Goal: Task Accomplishment & Management: Use online tool/utility

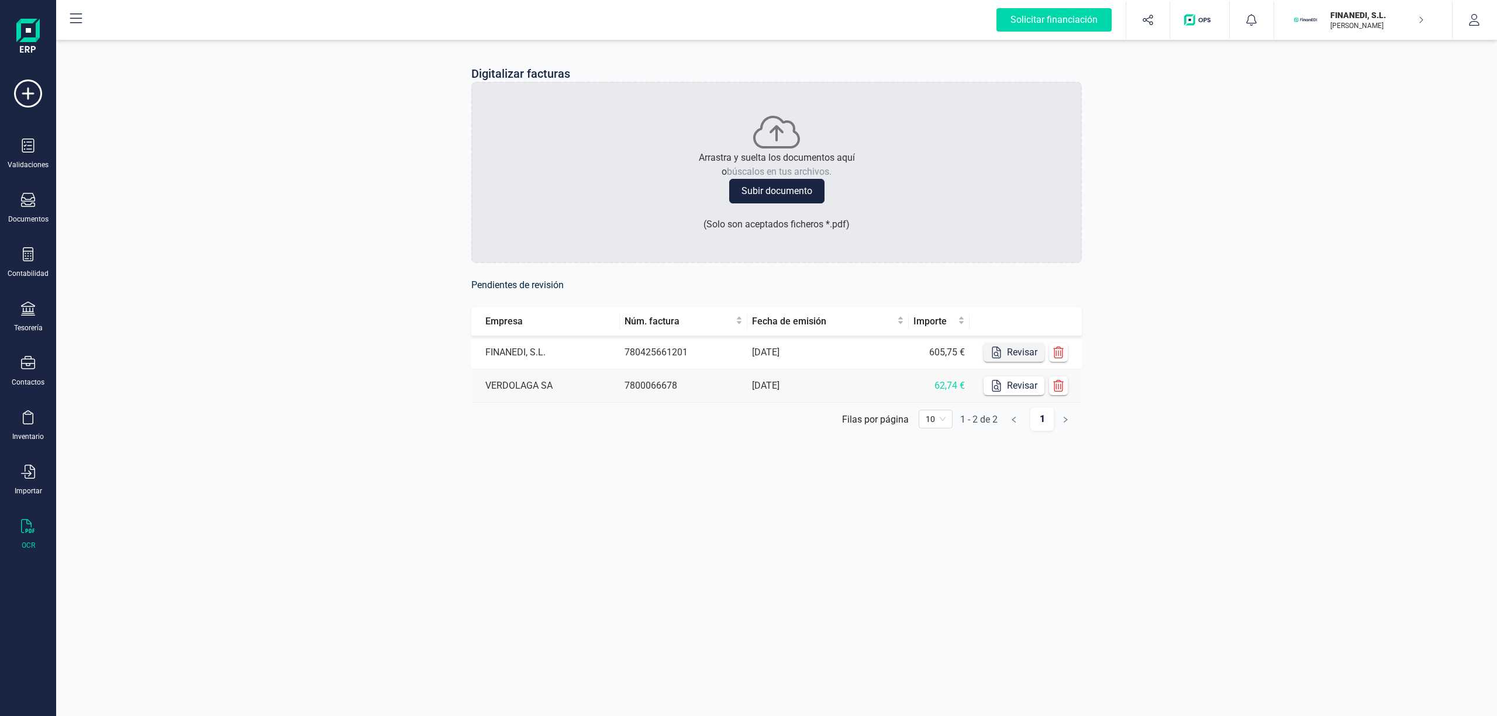
click at [1002, 350] on button "Revisar" at bounding box center [1013, 352] width 61 height 19
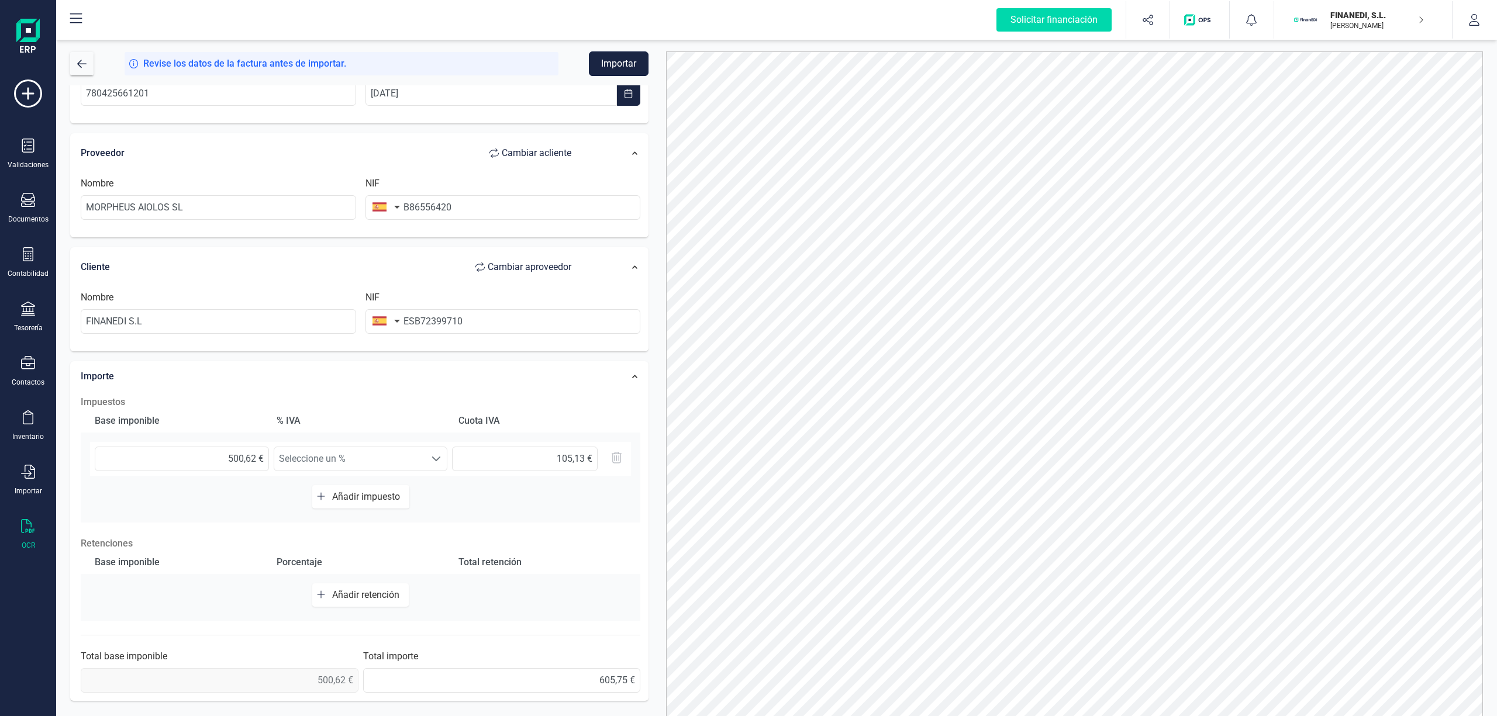
click at [605, 61] on button "Importar" at bounding box center [619, 63] width 60 height 25
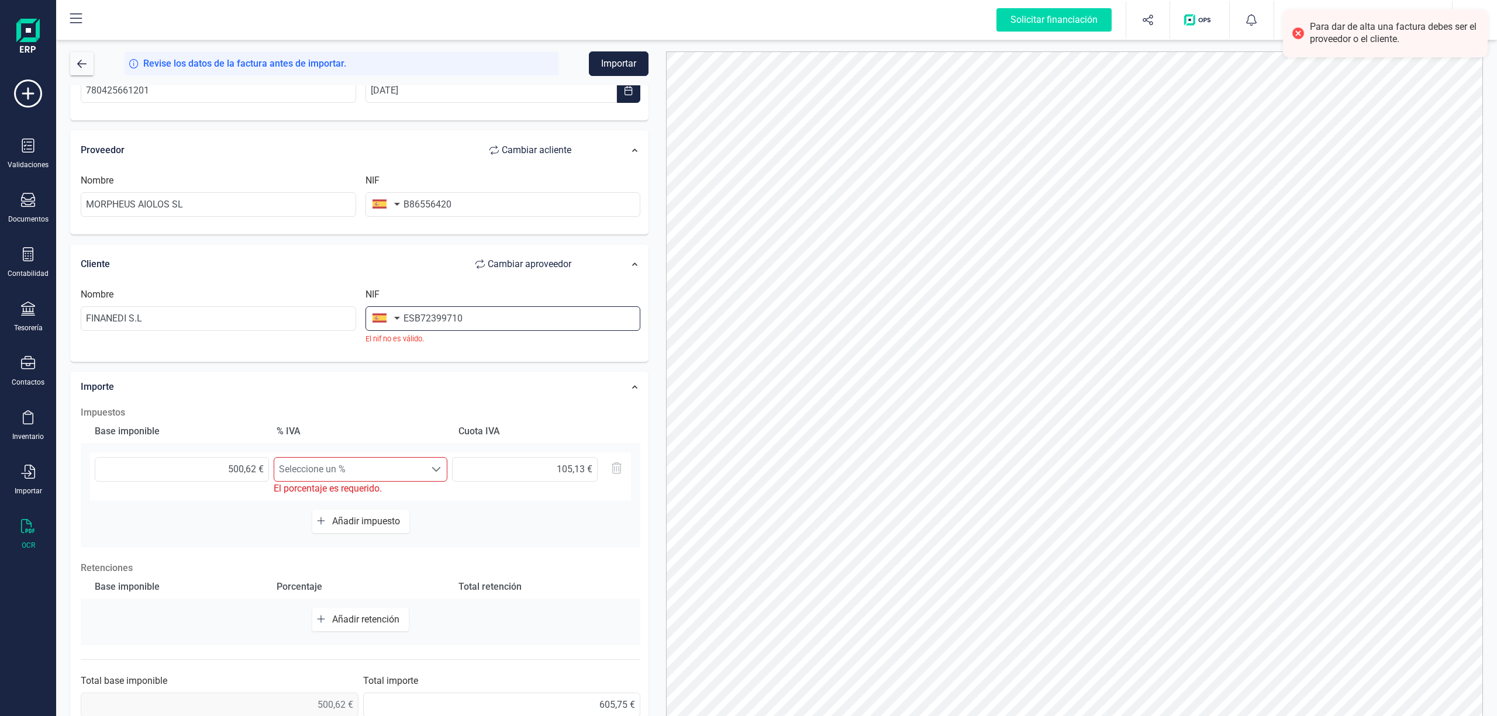
click at [499, 324] on input "ESB72399710" at bounding box center [502, 318] width 275 height 25
click at [412, 318] on input "ESB72399710" at bounding box center [502, 318] width 275 height 25
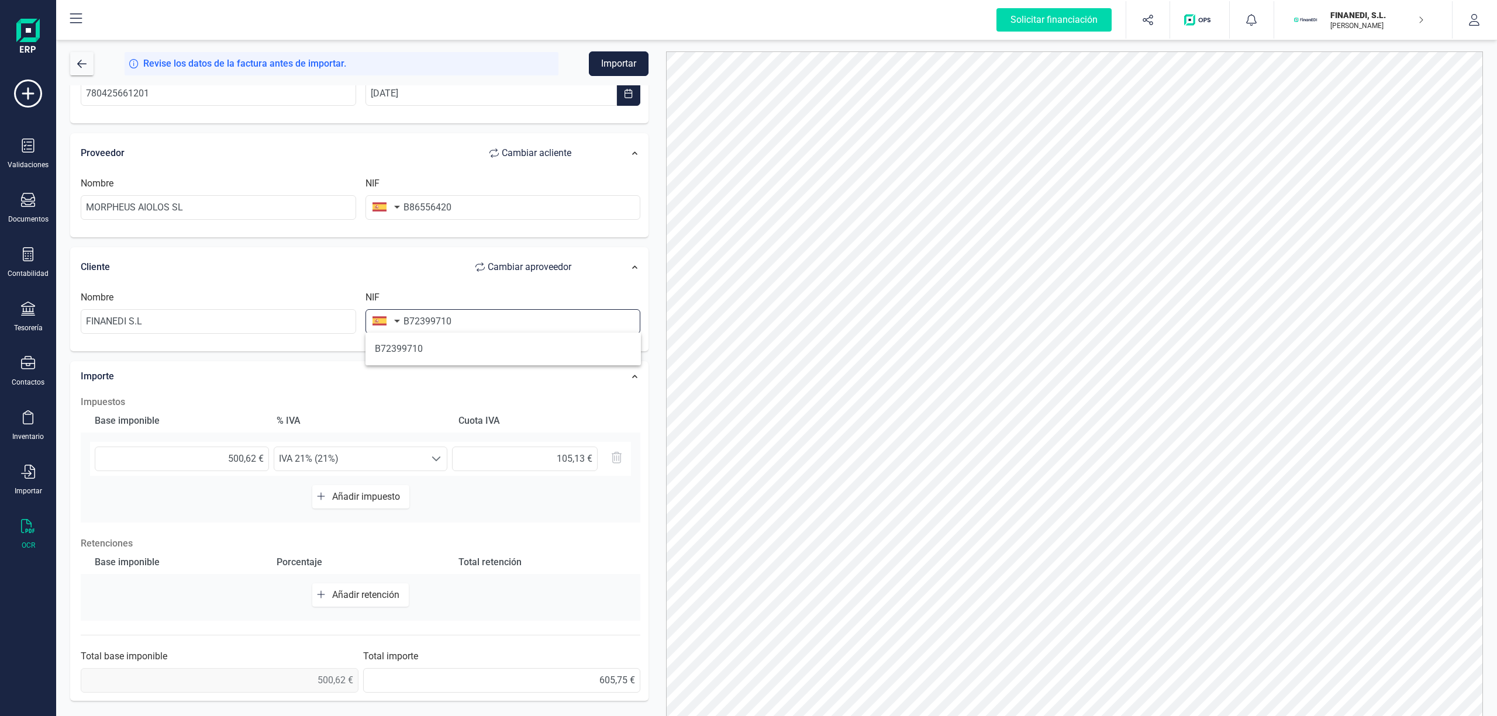
type input "B72399710"
click at [620, 61] on button "Importar" at bounding box center [619, 63] width 60 height 25
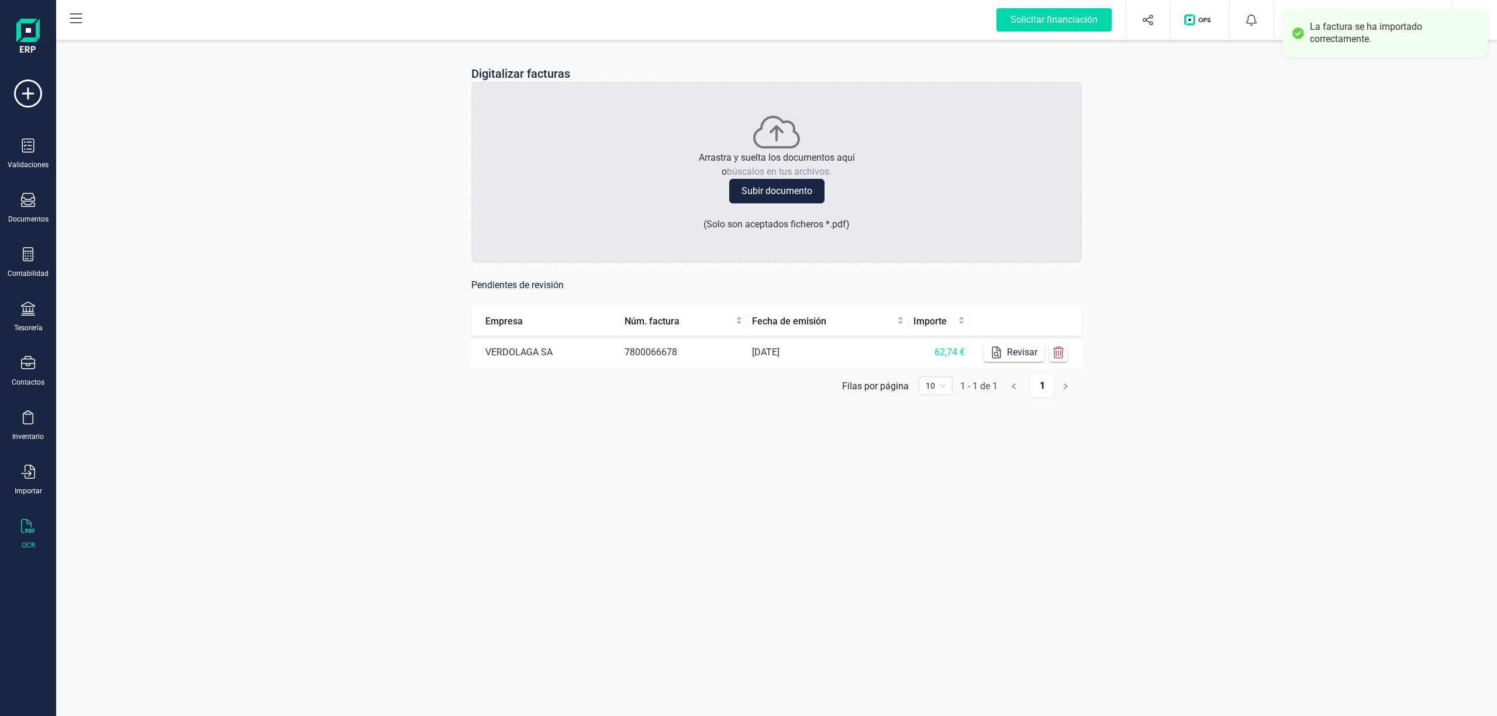
click at [1267, 222] on div "Digitalizar facturas Arrastra y suelta los documentos aquí o búscalos en tus ar…" at bounding box center [776, 240] width 1441 height 407
click at [1006, 358] on button "Revisar" at bounding box center [1013, 352] width 61 height 19
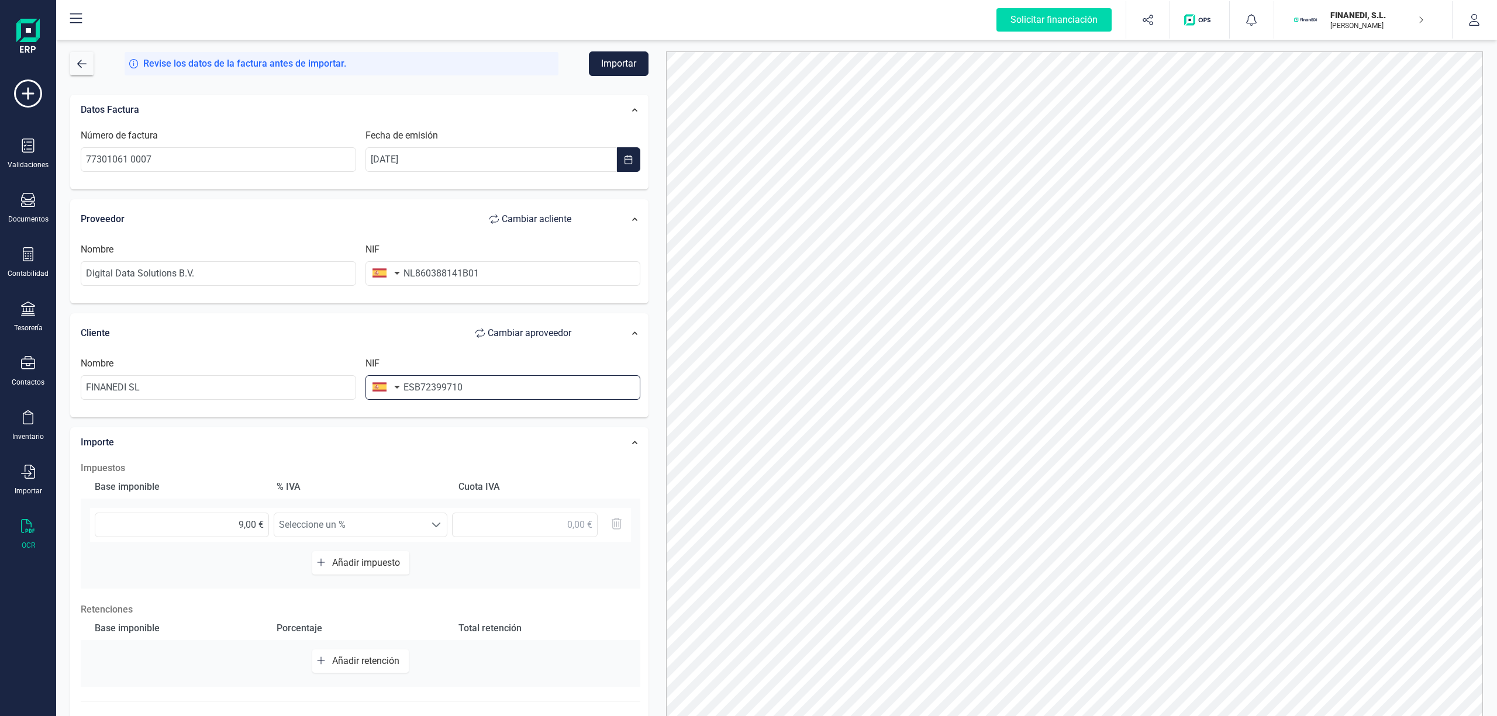
click at [412, 389] on input "ESB72399710" at bounding box center [502, 387] width 275 height 25
type input "B72399710"
click at [522, 455] on div "Importe" at bounding box center [332, 443] width 514 height 26
click at [534, 440] on div "Importe" at bounding box center [332, 443] width 514 height 26
click at [628, 57] on button "Importar" at bounding box center [619, 63] width 60 height 25
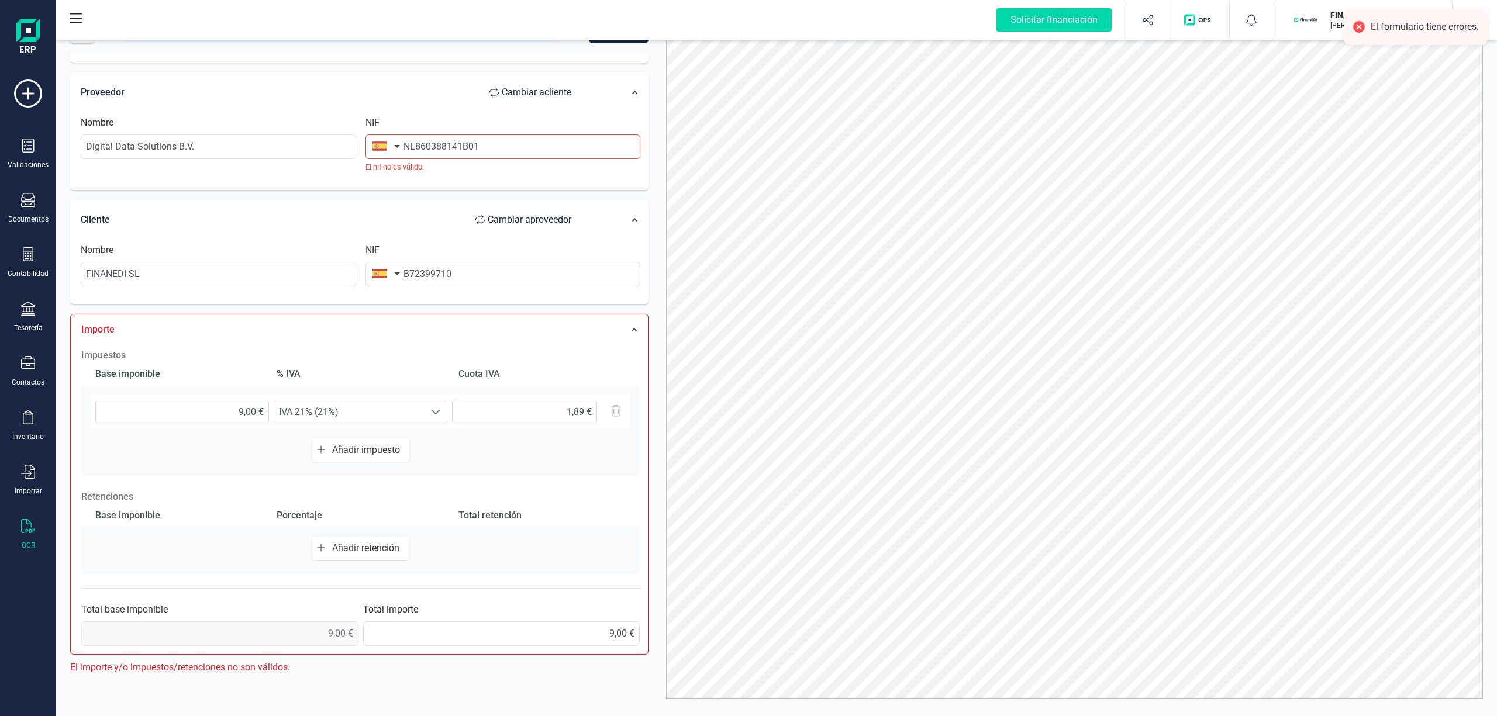
scroll to position [50, 0]
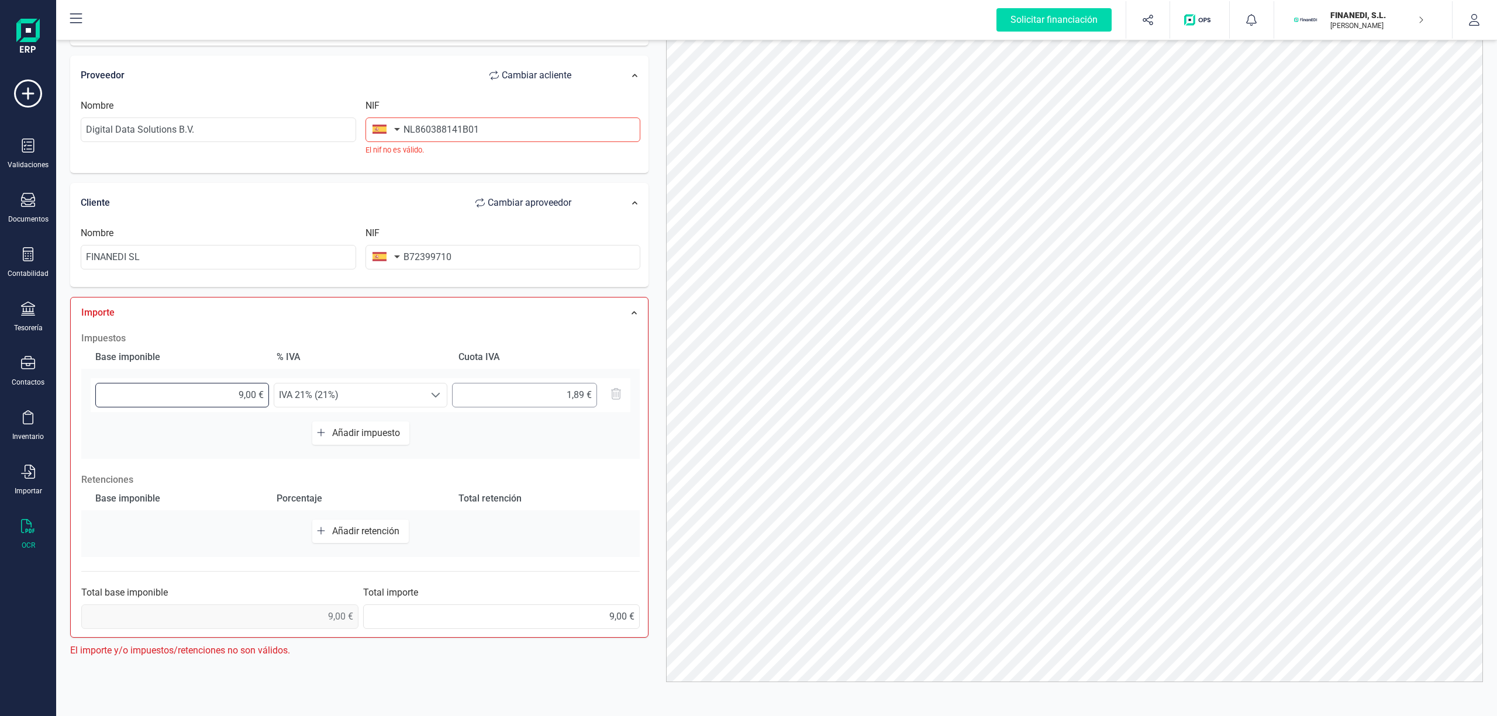
drag, startPoint x: 202, startPoint y: 393, endPoint x: 454, endPoint y: 405, distance: 252.8
click at [454, 405] on div "9,00 € Seleccione un % IVA 21% (21%) IVA 21% (21%) 1,89 €" at bounding box center [361, 395] width 540 height 34
click at [405, 405] on span "IVA 21% (21%)" at bounding box center [349, 395] width 150 height 23
click at [428, 454] on li "Adq. Intracom. de servicios 21% (0%)" at bounding box center [380, 446] width 213 height 23
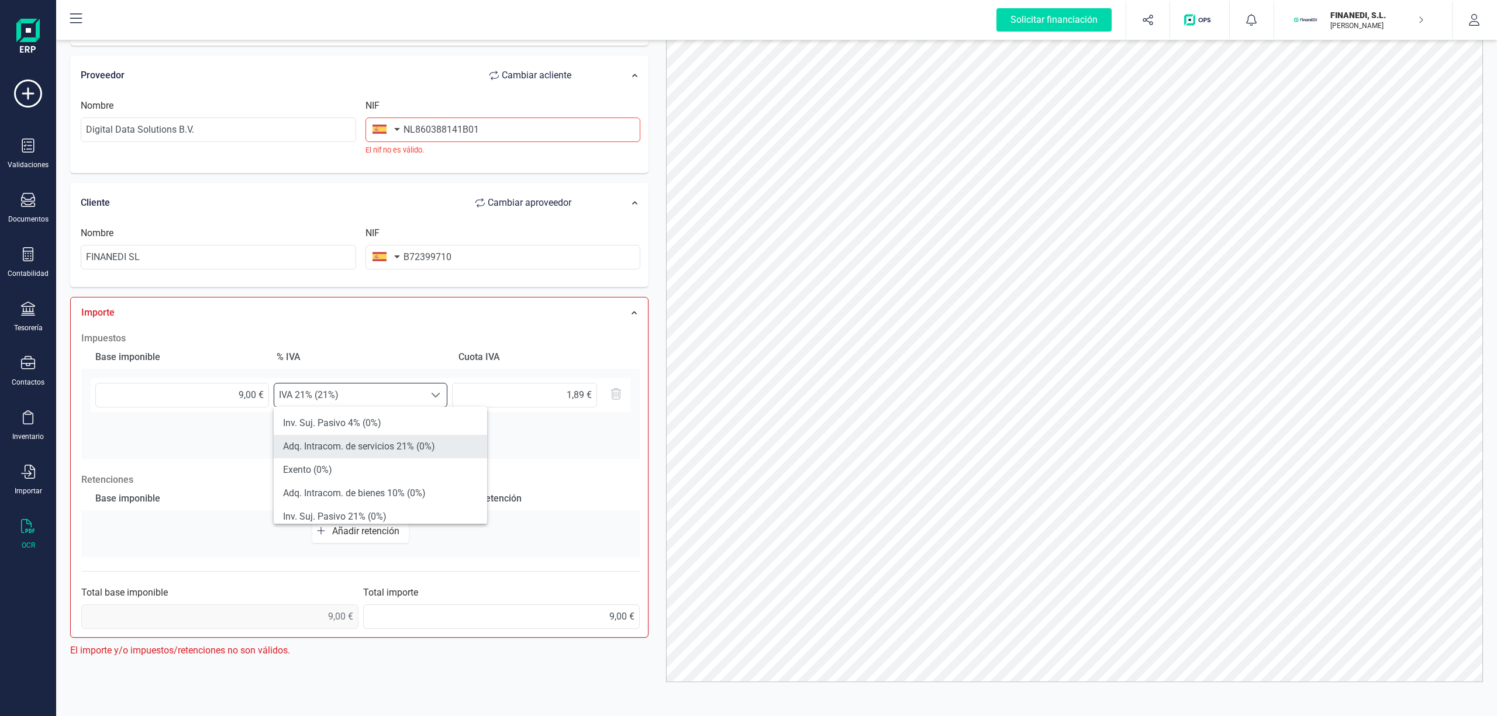
type input "0,00 €"
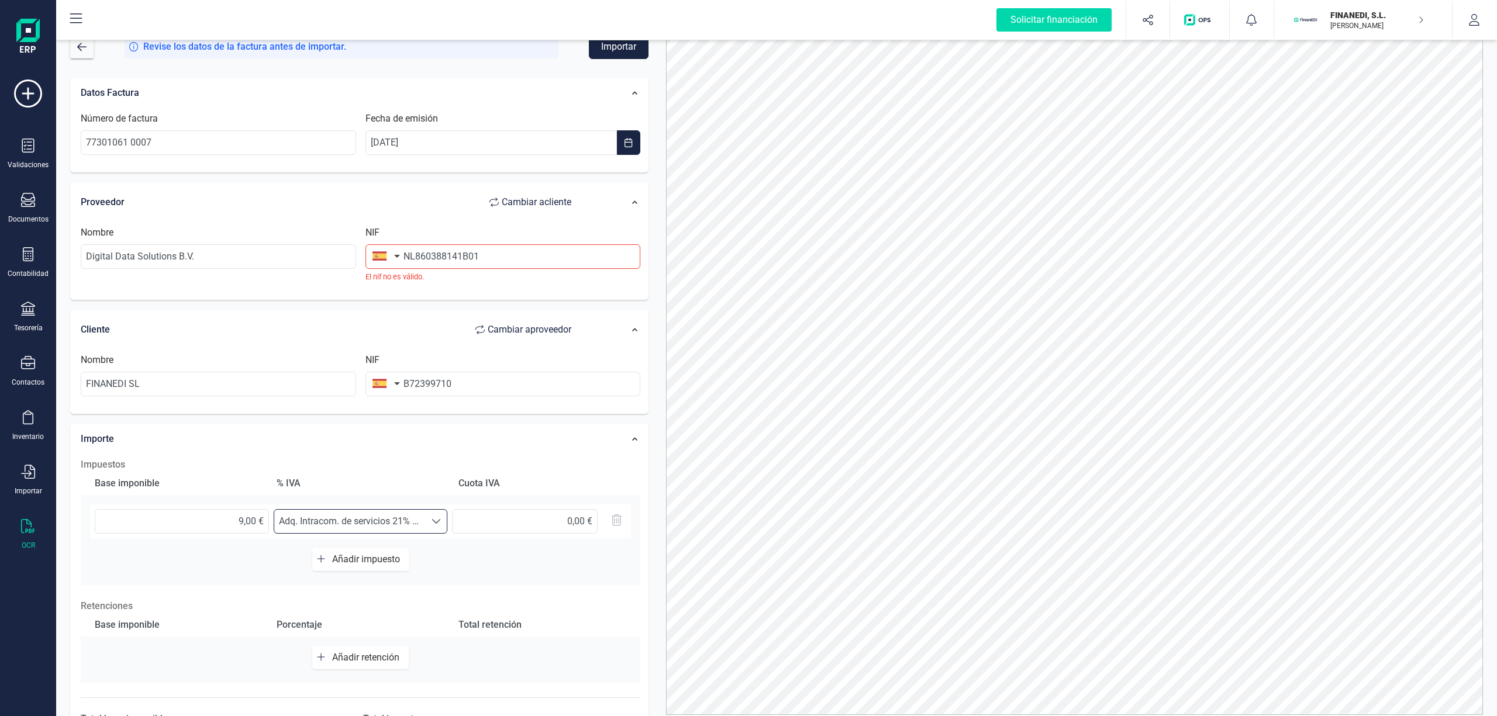
scroll to position [0, 0]
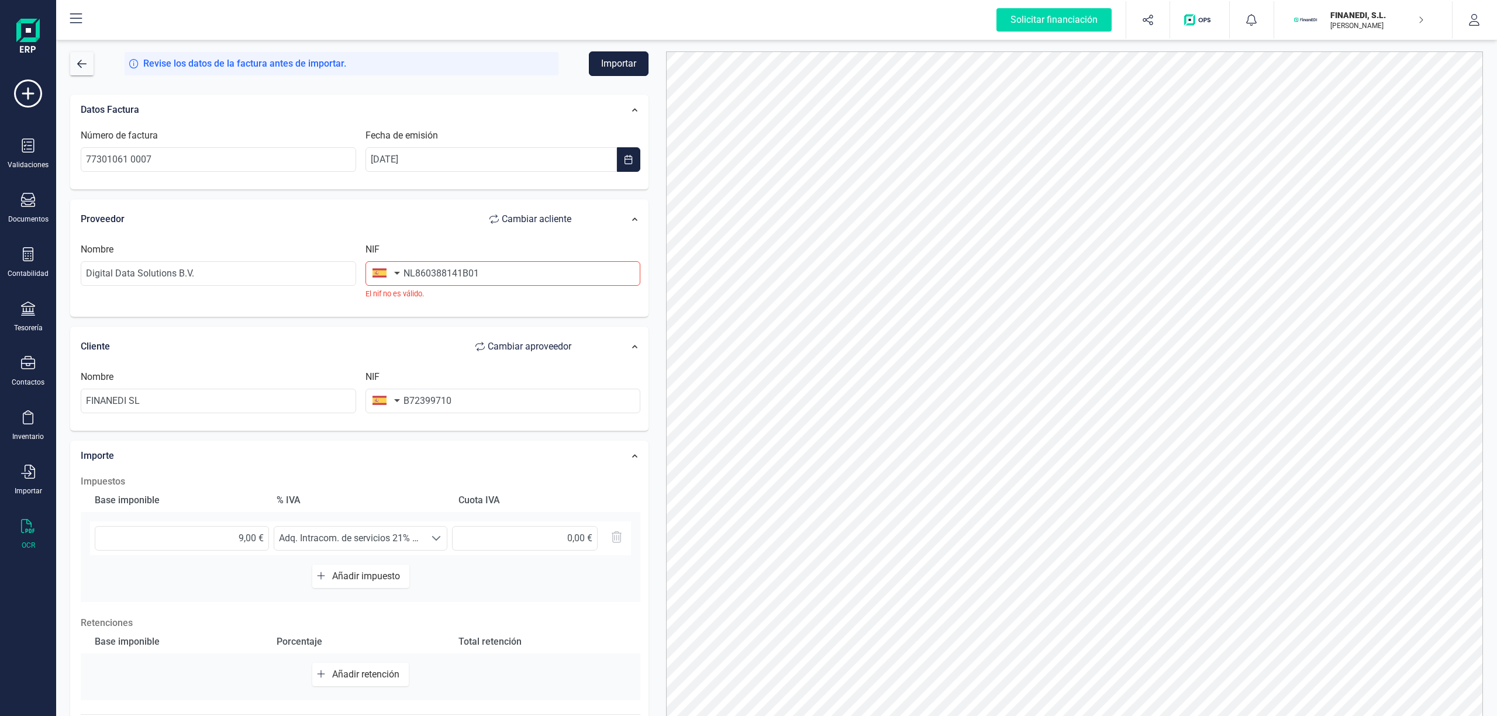
click at [613, 57] on button "Importar" at bounding box center [619, 63] width 60 height 25
click at [394, 274] on button "button" at bounding box center [383, 272] width 37 height 23
click at [403, 311] on input "text" at bounding box center [450, 307] width 156 height 25
type input "o"
type input "h"
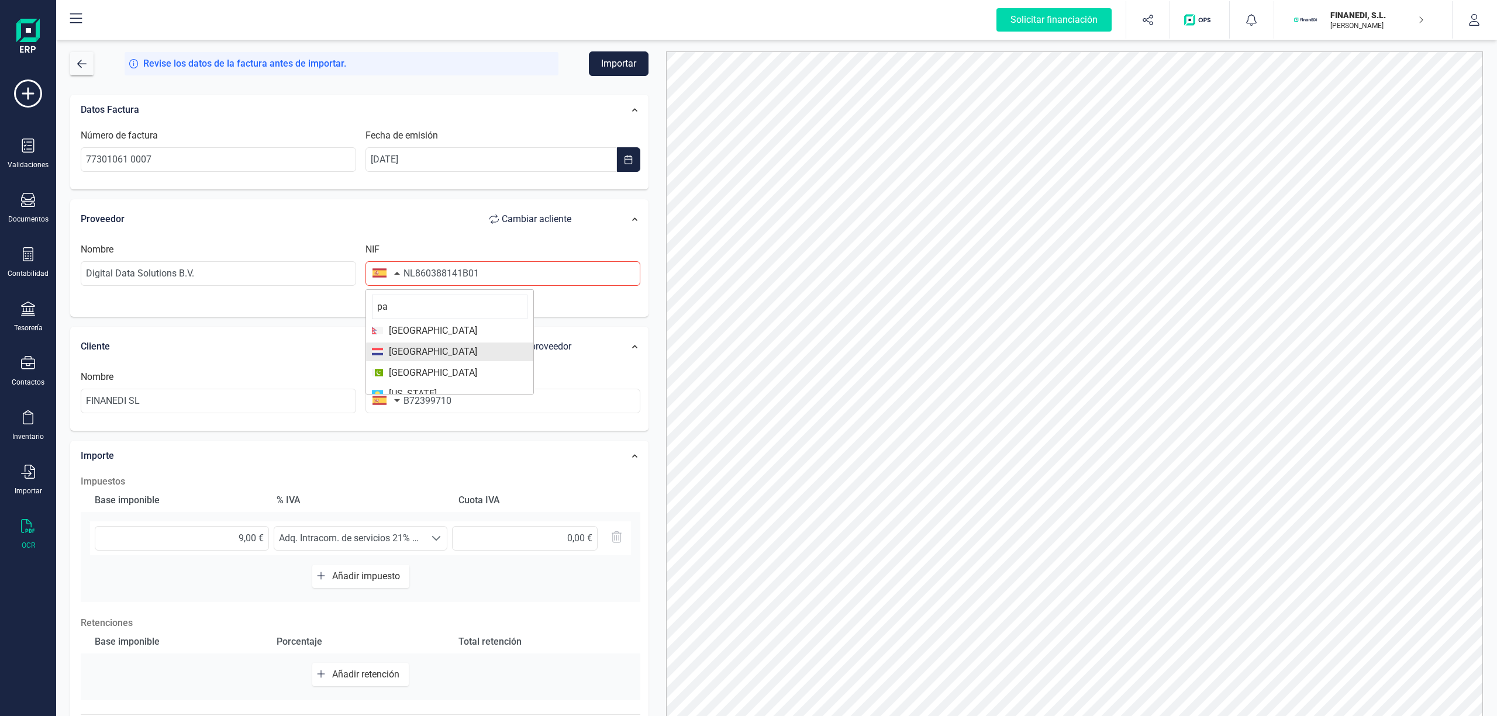
type input "pa"
click at [431, 349] on span "[GEOGRAPHIC_DATA]" at bounding box center [430, 352] width 94 height 14
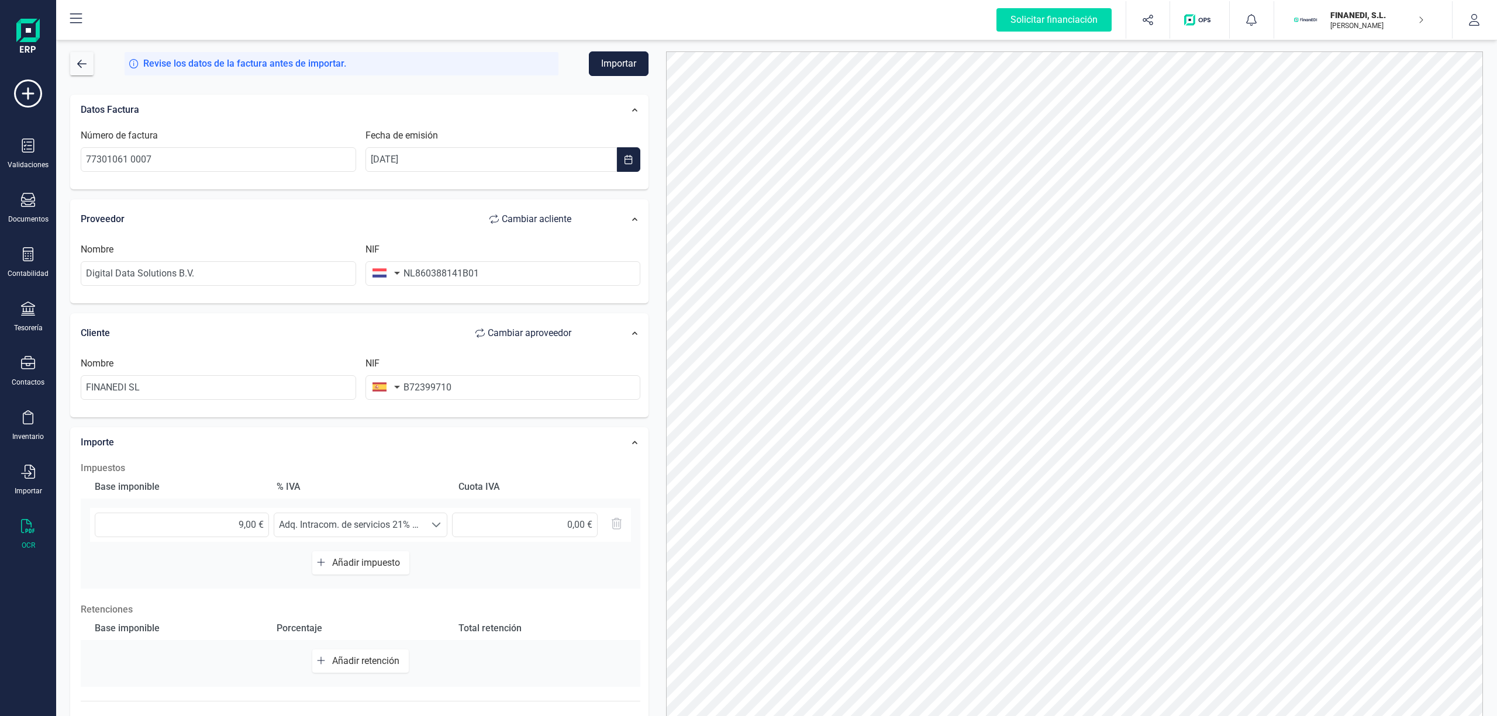
click at [599, 73] on button "Importar" at bounding box center [619, 63] width 60 height 25
click at [220, 272] on input "Digital Data Solutions B.V." at bounding box center [218, 273] width 275 height 25
drag, startPoint x: 208, startPoint y: 276, endPoint x: 43, endPoint y: 264, distance: 165.9
click at [43, 264] on div "Solicitar financiación Validaciones Documentos Documentos Presupuestos Pedidos …" at bounding box center [748, 358] width 1497 height 716
type input "d"
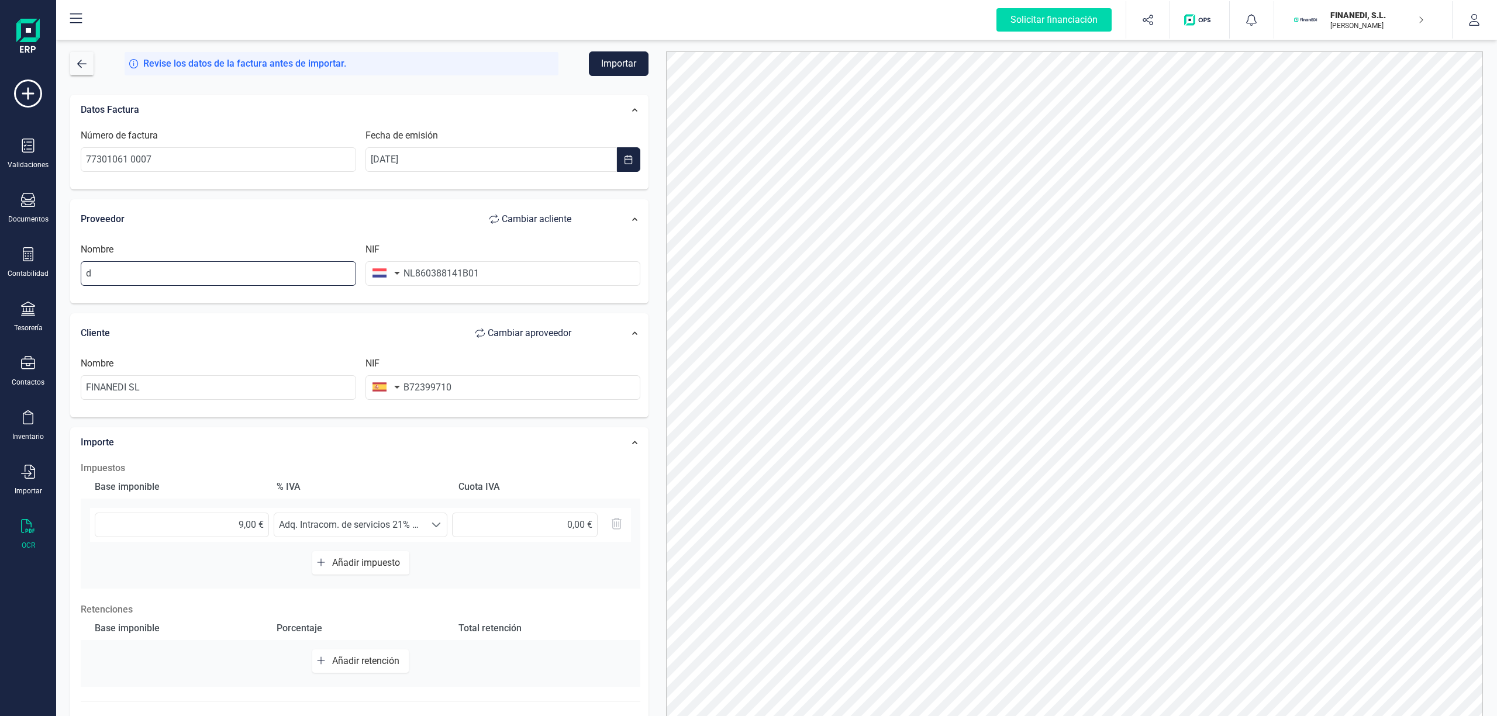
click at [189, 270] on input "d" at bounding box center [218, 273] width 275 height 25
click at [506, 270] on input "NL860388141B01" at bounding box center [502, 273] width 275 height 25
click at [138, 272] on input "Digit" at bounding box center [218, 273] width 275 height 25
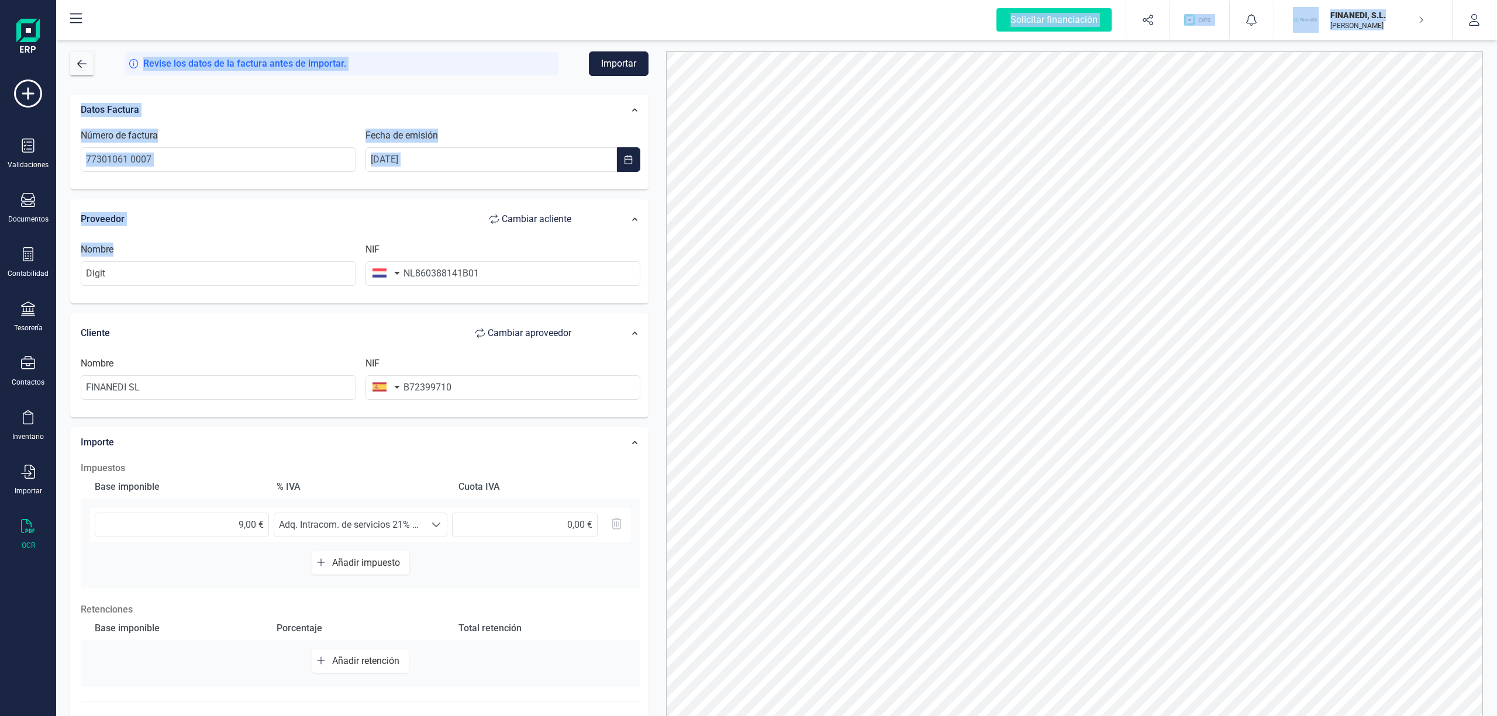
drag, startPoint x: 281, startPoint y: 288, endPoint x: -115, endPoint y: 283, distance: 395.2
click at [0, 283] on html "Solicitar financiación Validaciones Documentos Documentos Presupuestos Pedidos …" at bounding box center [748, 358] width 1497 height 716
click at [98, 289] on div "Nombre Digit NIF NL860388141B01" at bounding box center [360, 269] width 569 height 53
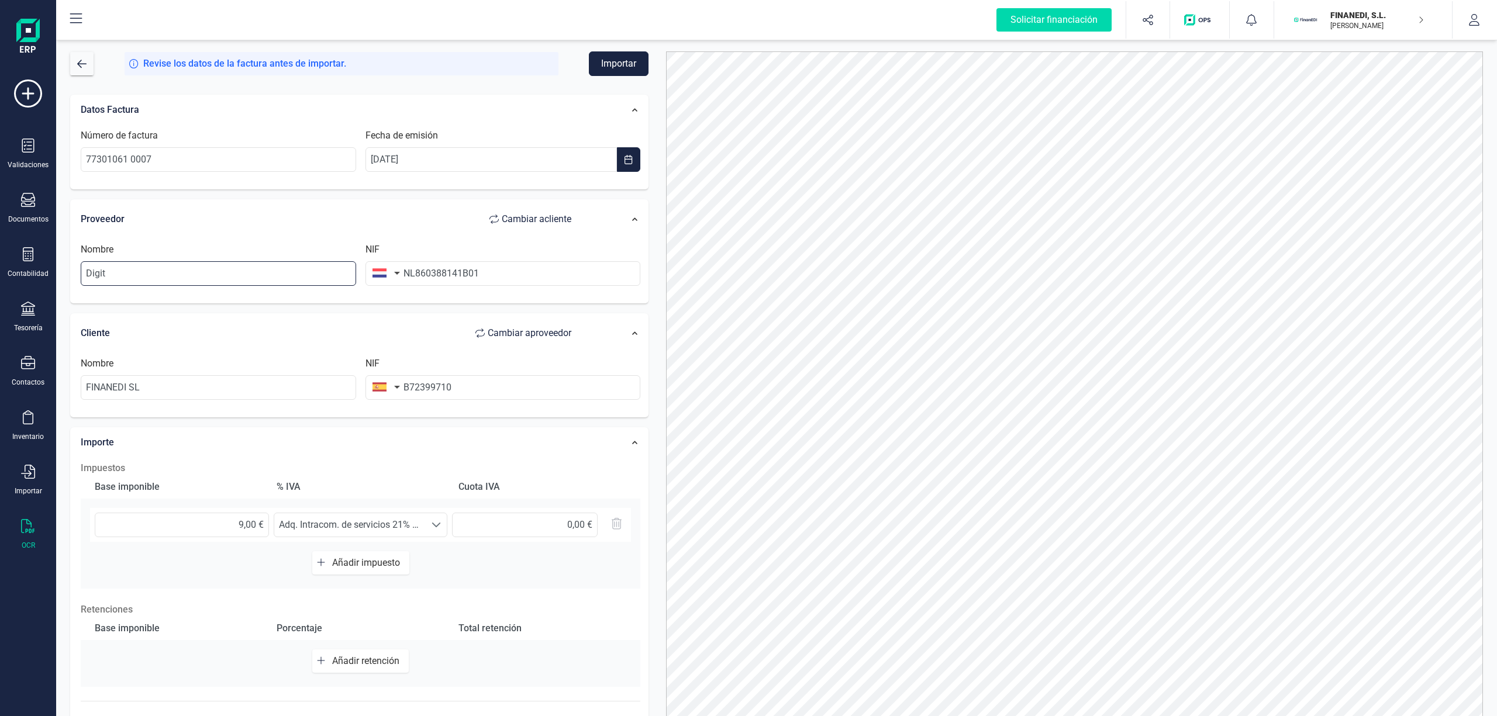
click at [119, 272] on input "Digit" at bounding box center [218, 273] width 275 height 25
type input "Digital Data Solutions B.V."
click at [630, 55] on button "Importar" at bounding box center [619, 63] width 60 height 25
drag, startPoint x: 1401, startPoint y: 21, endPoint x: 1420, endPoint y: 34, distance: 22.7
click at [1420, 34] on div "El contacto con NIF '860388141B01' ya existe." at bounding box center [1394, 33] width 169 height 25
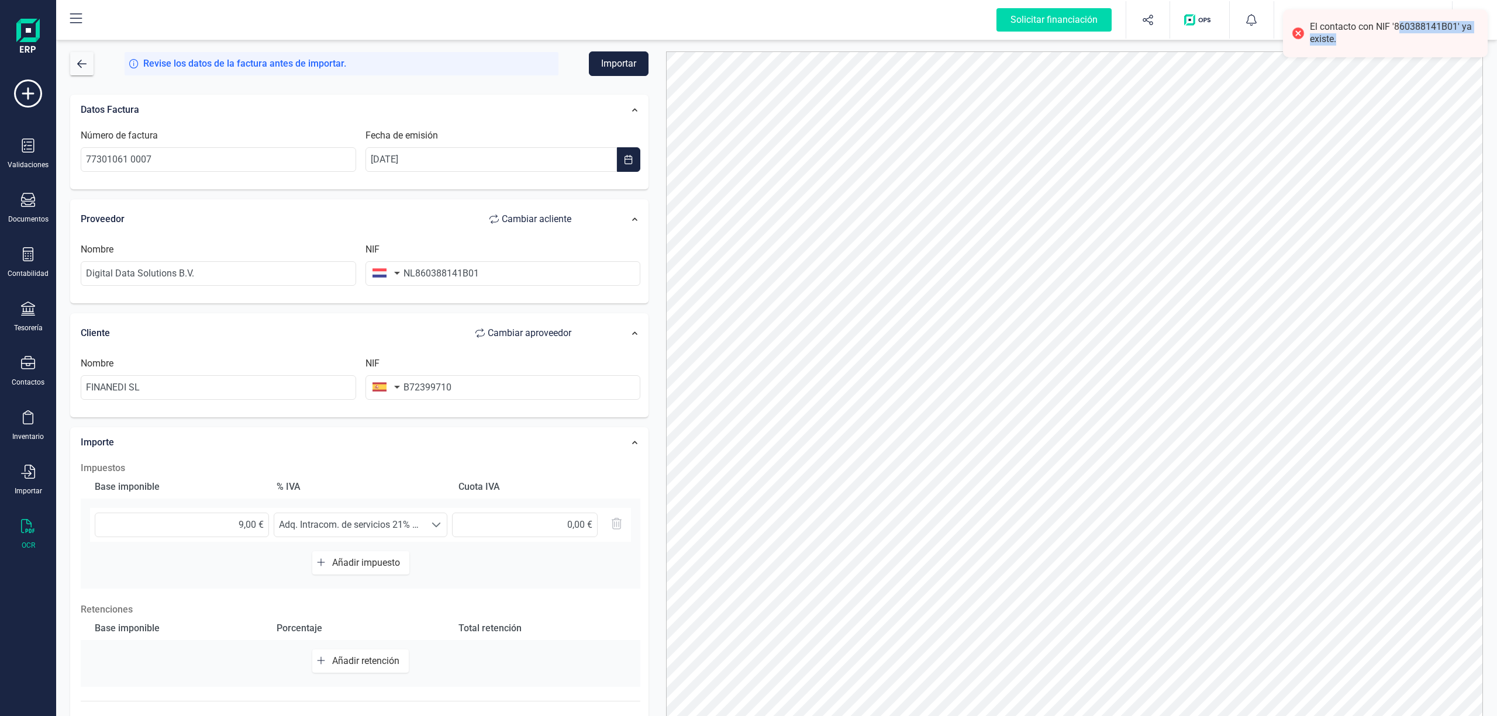
click at [1420, 34] on div "El contacto con NIF '860388141B01' ya existe." at bounding box center [1394, 33] width 169 height 25
drag, startPoint x: 1391, startPoint y: 41, endPoint x: 1329, endPoint y: 29, distance: 63.2
click at [1329, 29] on div "El contacto con NIF '860388141B01' ya existe." at bounding box center [1394, 33] width 169 height 25
click at [410, 278] on input "NL860388141B01" at bounding box center [502, 273] width 275 height 25
type input "860388141B01"
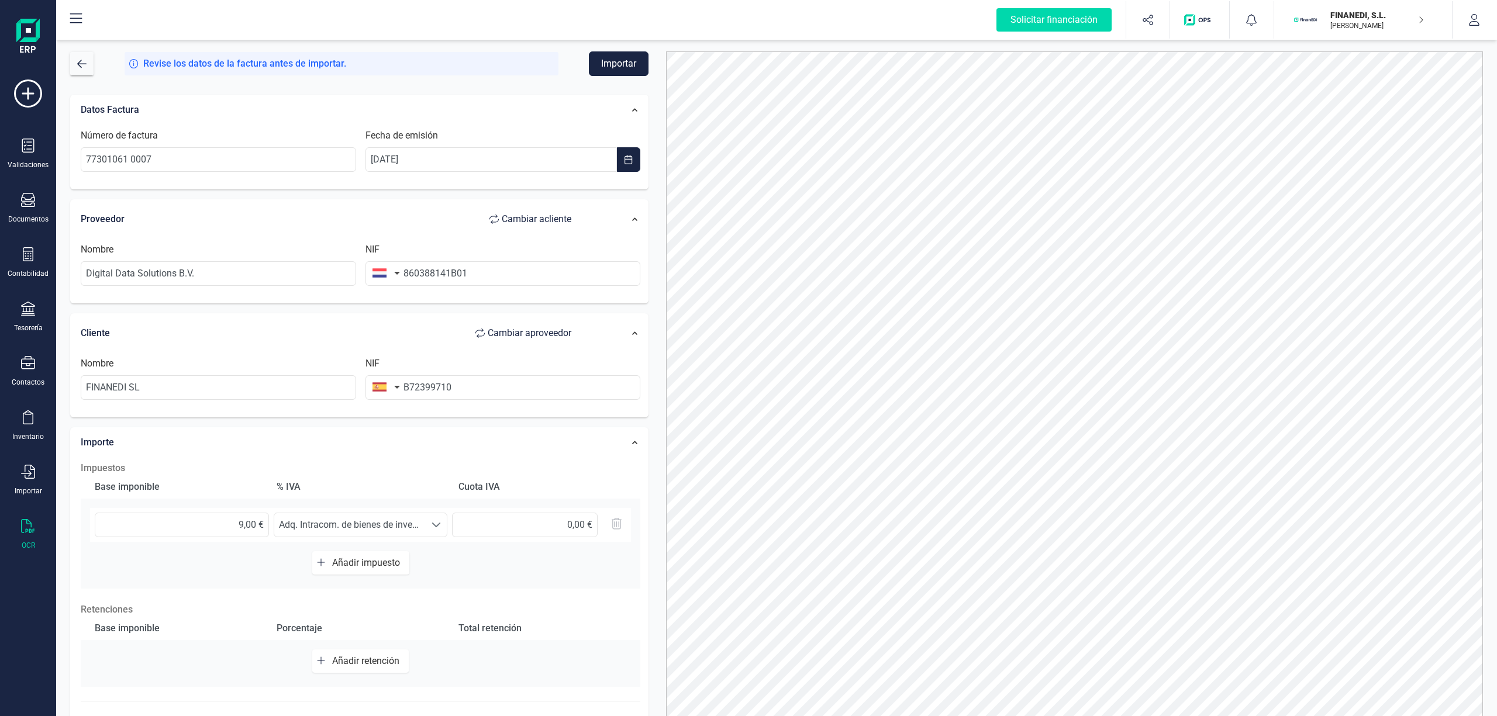
click at [613, 48] on div "Revise los datos de la factura antes de importar. Importar Datos Factura Número…" at bounding box center [776, 376] width 1441 height 679
click at [613, 64] on button "Importar" at bounding box center [619, 63] width 60 height 25
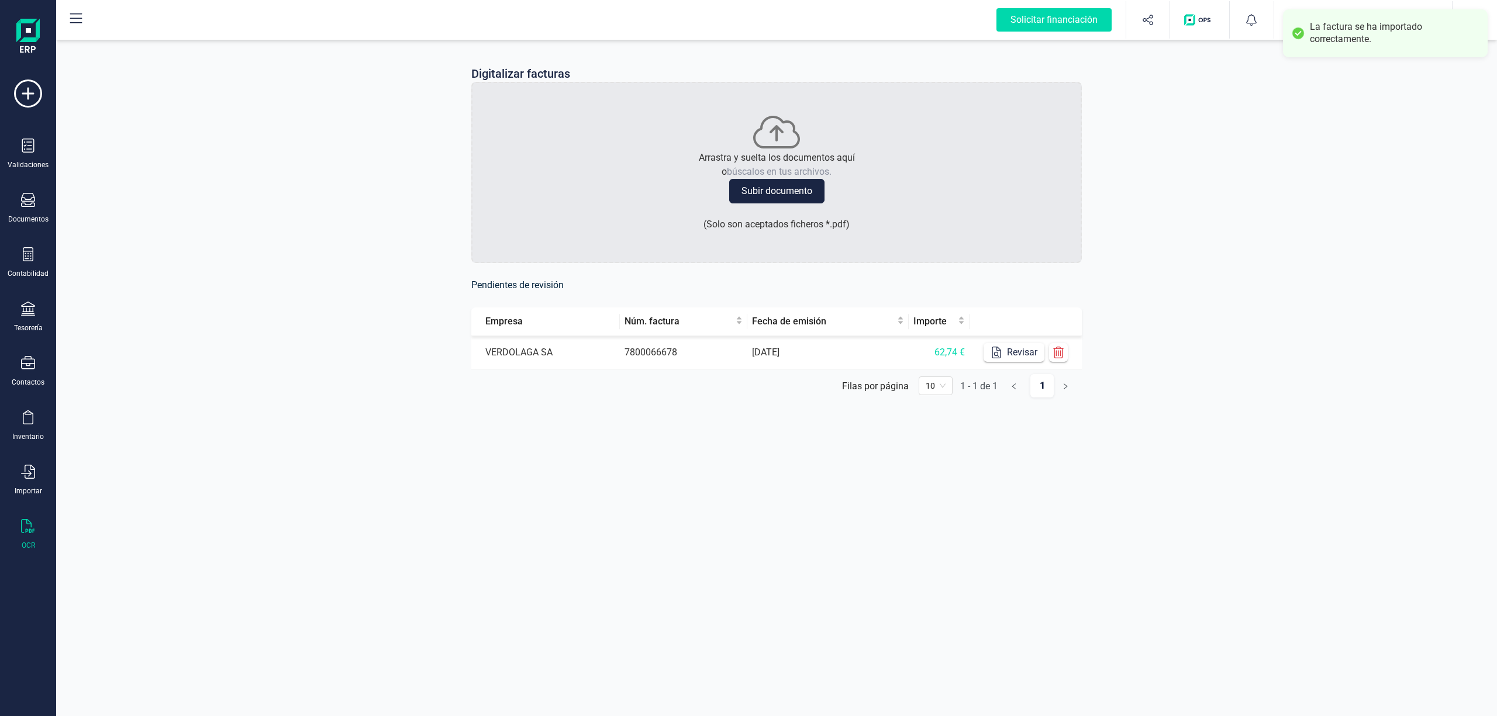
click at [400, 153] on div "Digitalizar facturas Arrastra y suelta los documentos aquí o búscalos en tus ar…" at bounding box center [776, 240] width 1441 height 407
click at [1373, 223] on div "Digitalizar facturas Arrastra y suelta los documentos aquí o búscalos en tus ar…" at bounding box center [776, 240] width 1441 height 407
click at [472, 562] on div "Digitalizar facturas Arrastra y suelta los documentos aquí o búscalos en tus ar…" at bounding box center [776, 358] width 1441 height 716
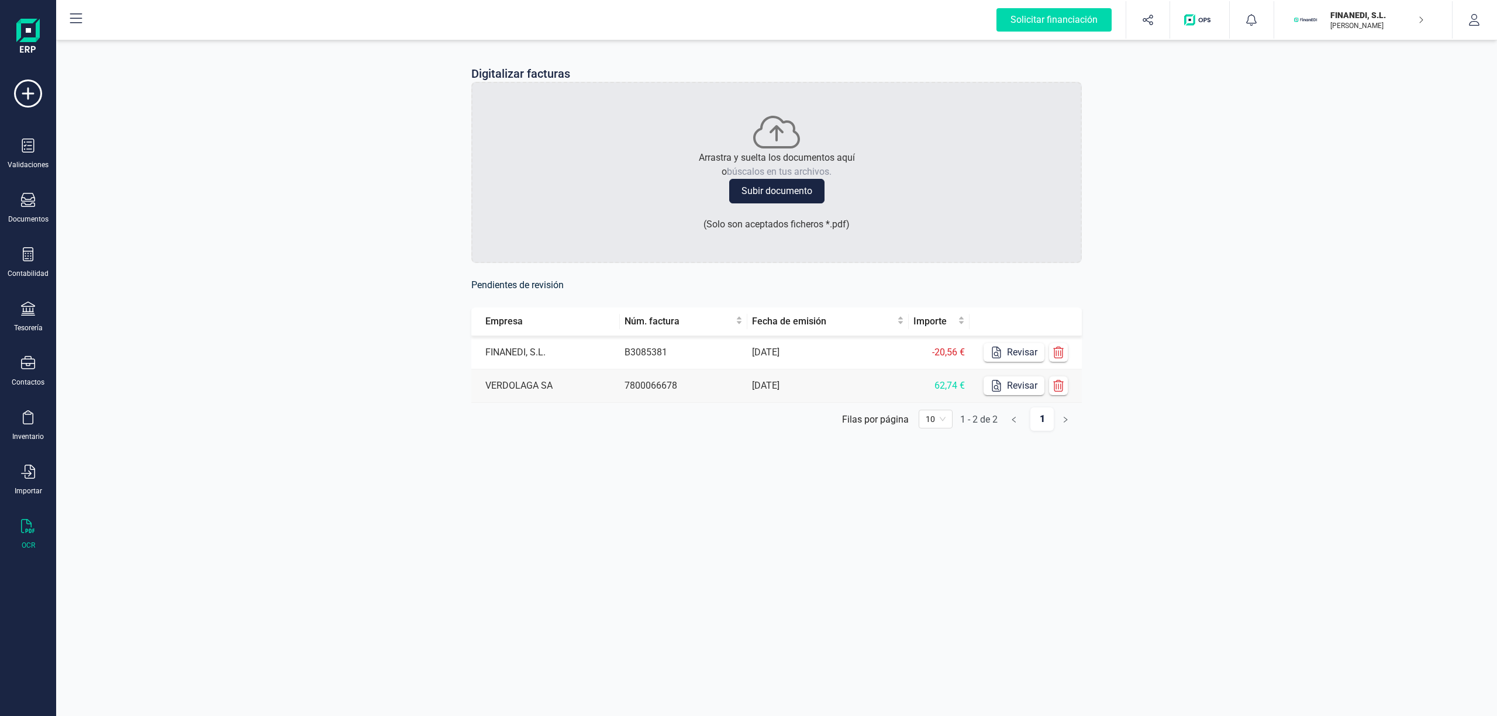
click at [243, 206] on div "Digitalizar facturas Arrastra y suelta los documentos aquí o búscalos en tus ar…" at bounding box center [776, 257] width 1441 height 440
click at [255, 171] on div "Digitalizar facturas Arrastra y suelta los documentos aquí o búscalos en tus ar…" at bounding box center [776, 257] width 1441 height 440
click at [1245, 101] on div "Digitalizar facturas Arrastra y suelta los documentos aquí o búscalos en tus ar…" at bounding box center [776, 257] width 1441 height 440
